Goal: Find specific page/section: Find specific page/section

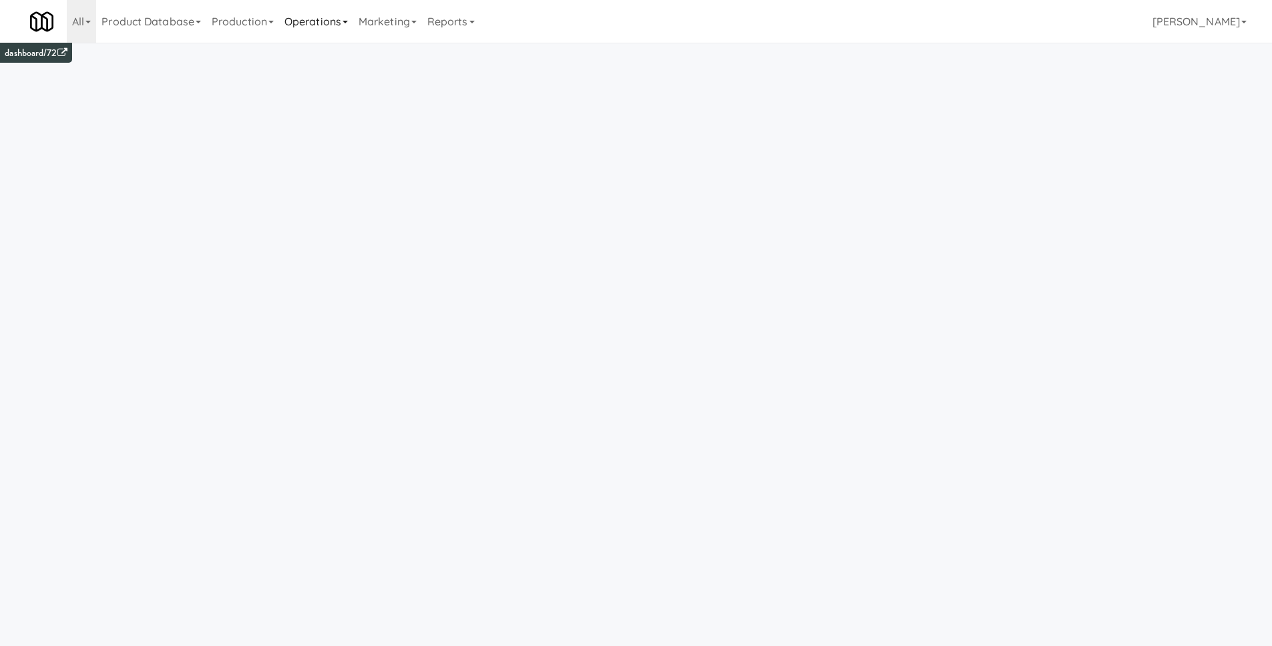
click at [319, 33] on link "Operations" at bounding box center [316, 21] width 74 height 43
click at [314, 48] on link "Sites" at bounding box center [332, 58] width 107 height 24
paste input "Paradox"
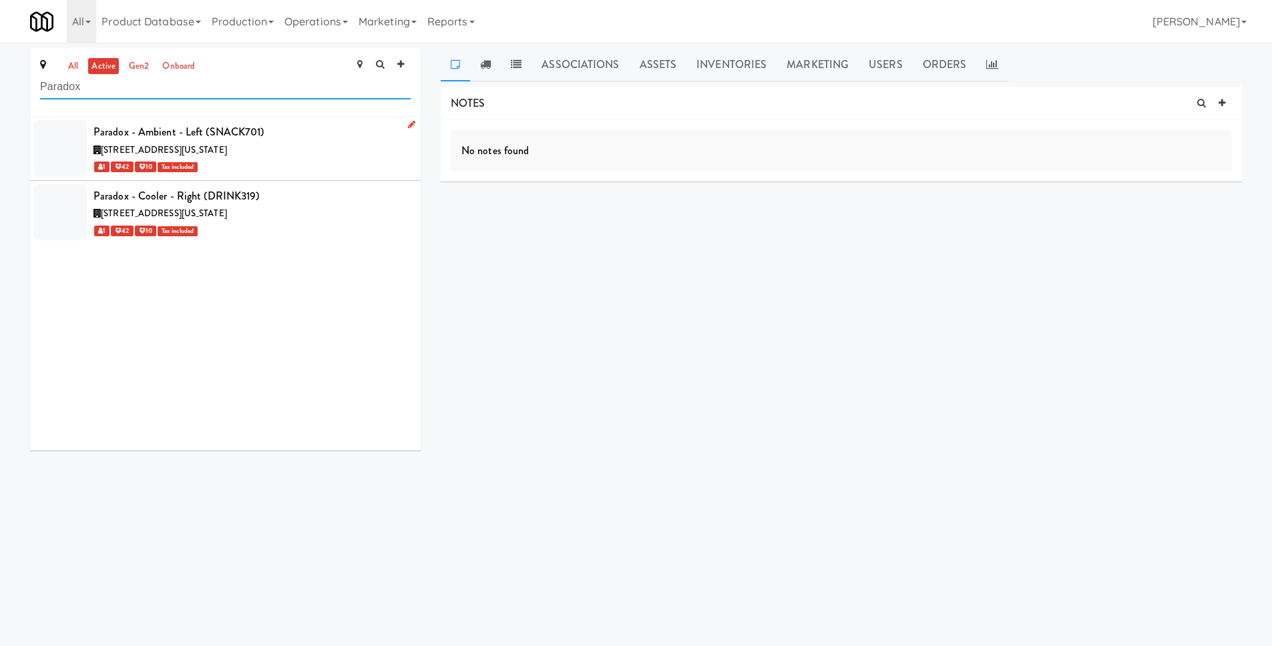
type input "Paradox"
click at [264, 128] on div "Paradox - Ambient - Left (SNACK701)" at bounding box center [251, 132] width 317 height 20
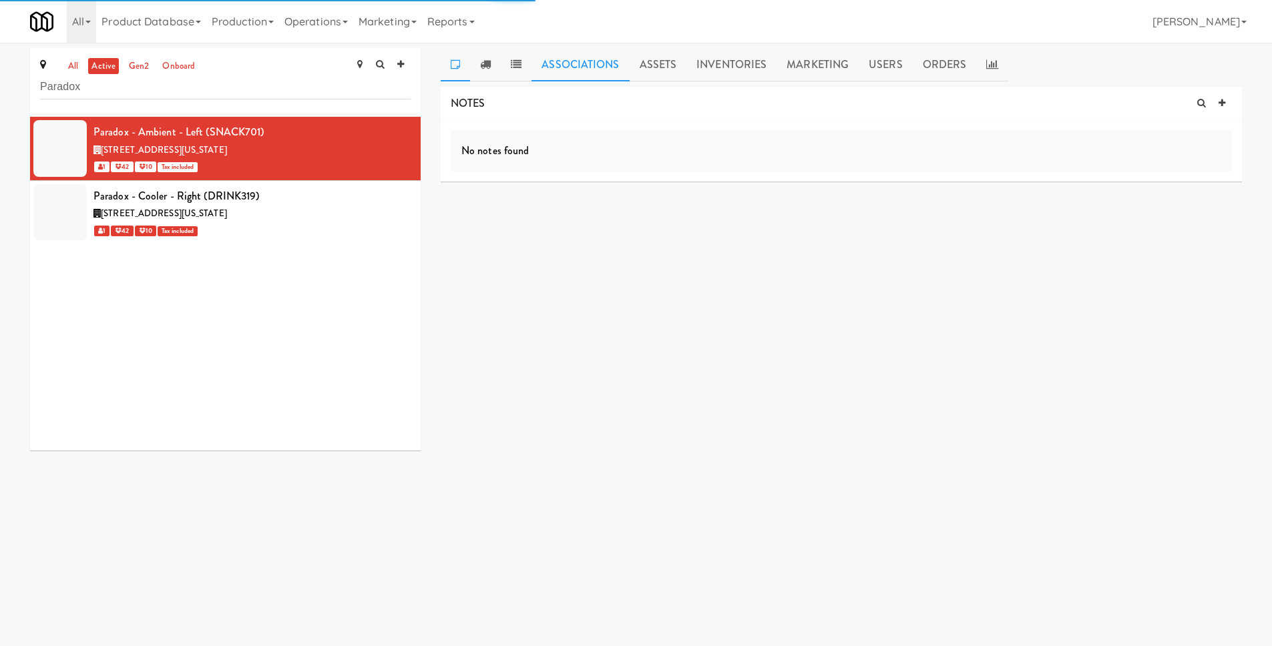
click at [583, 66] on link "Associations" at bounding box center [580, 64] width 97 height 33
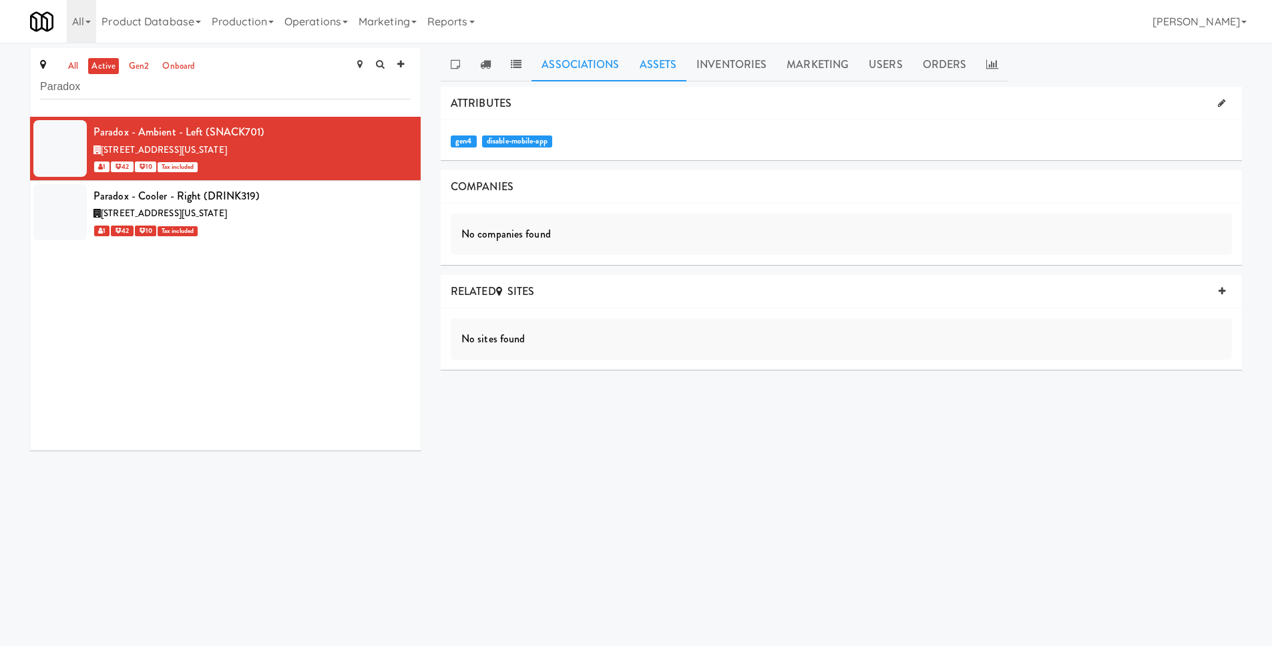
click at [650, 65] on link "Assets" at bounding box center [658, 64] width 57 height 33
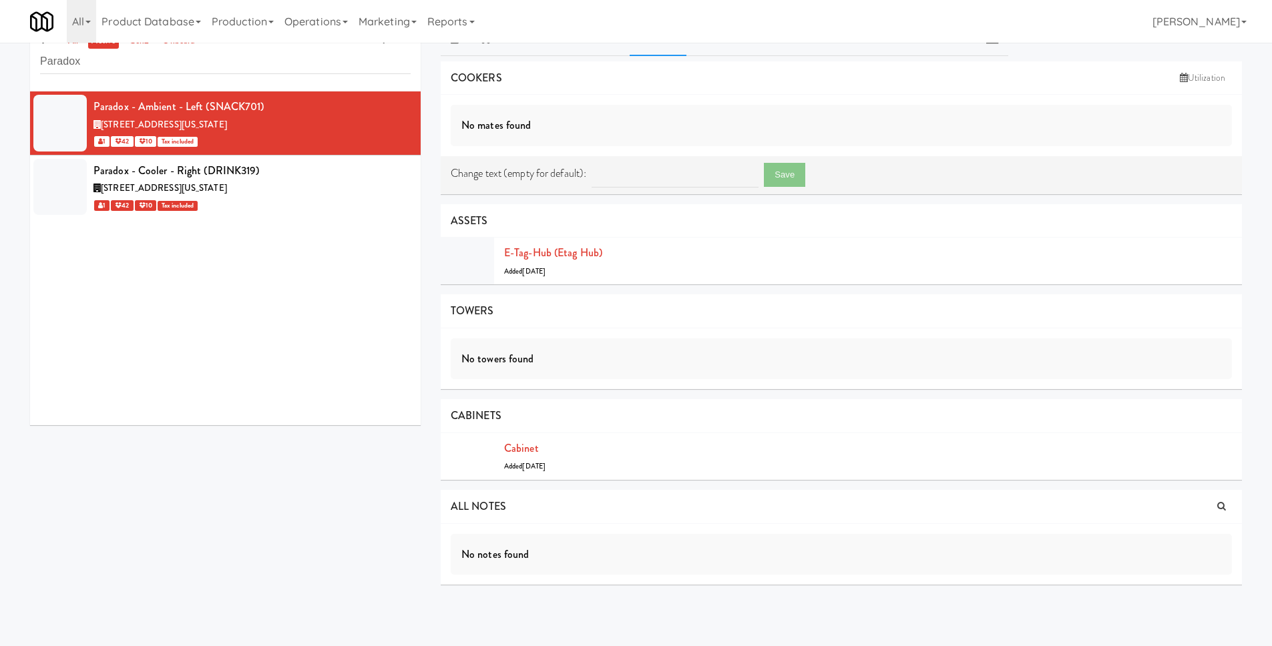
scroll to position [43, 0]
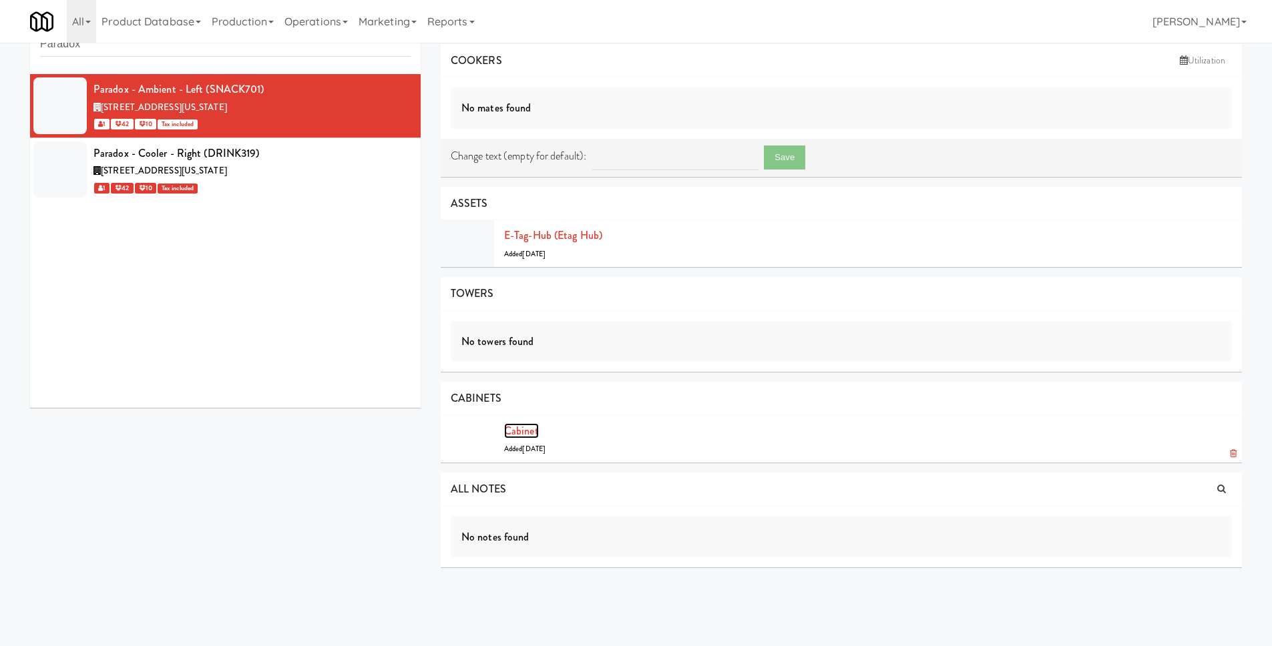
click at [533, 432] on link "Cabinet" at bounding box center [521, 430] width 35 height 15
